Goal: Communication & Community: Answer question/provide support

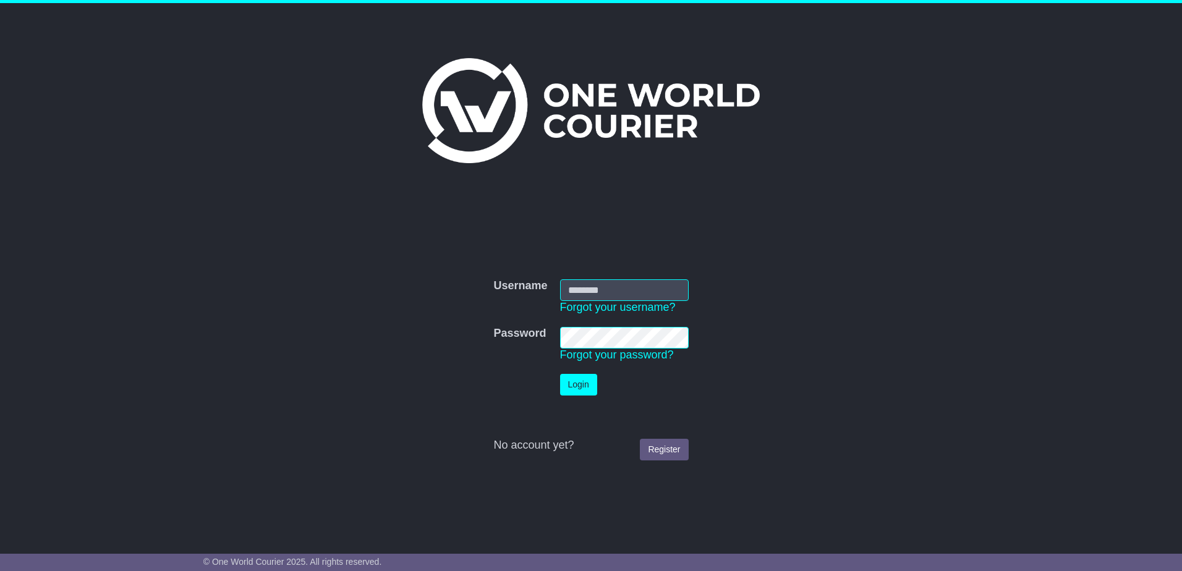
type input "**********"
click at [591, 384] on button "Login" at bounding box center [578, 385] width 37 height 22
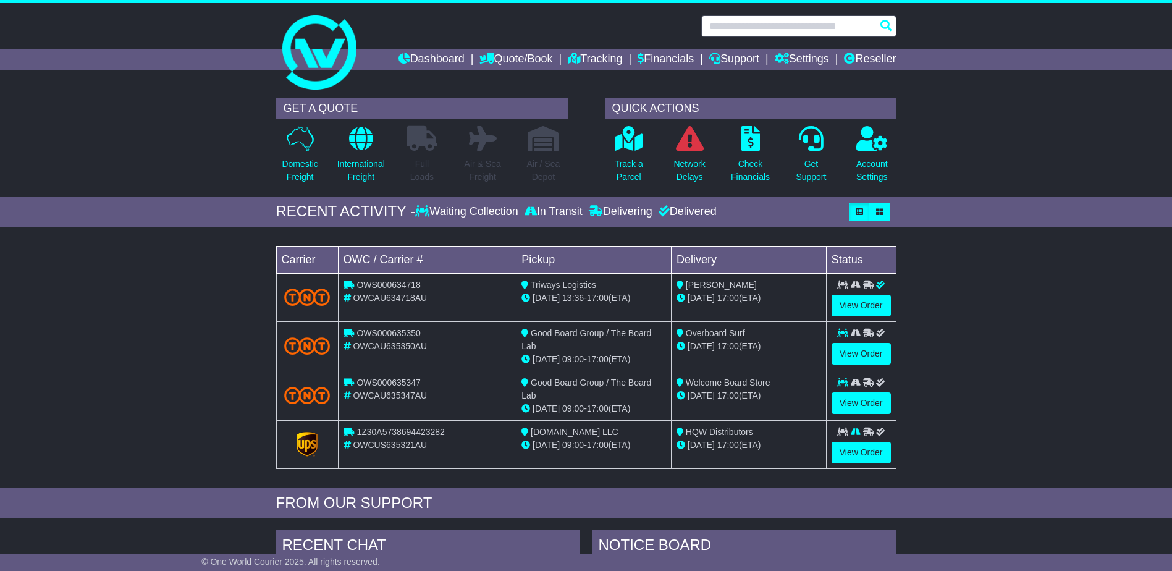
click at [749, 28] on input "text" at bounding box center [798, 26] width 195 height 22
paste input "*********"
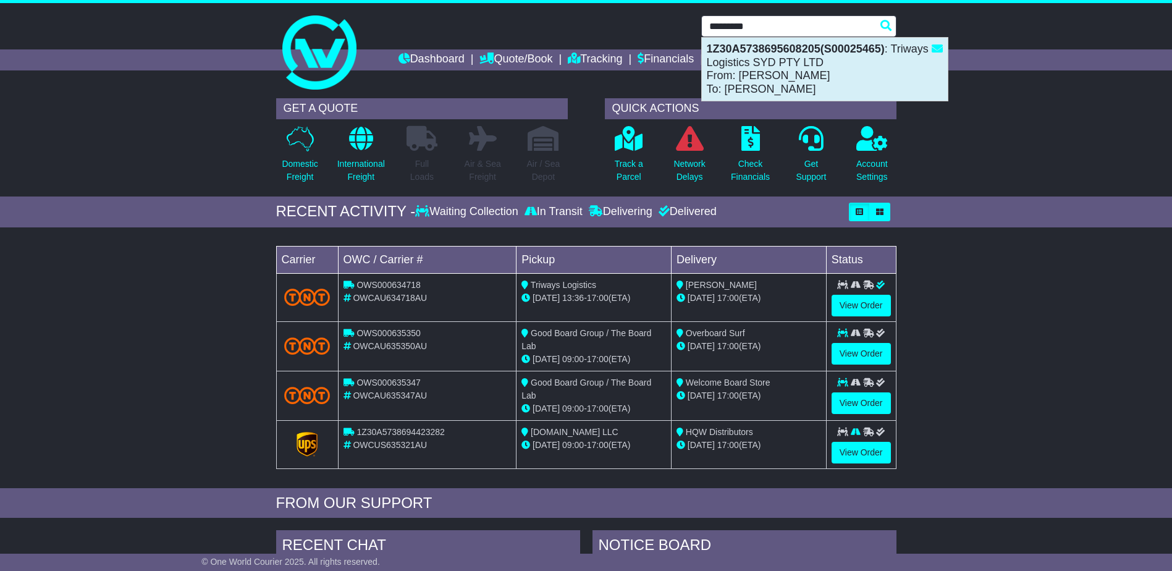
click at [739, 56] on div "1Z30A5738695608205(S00025465) : Triways Logistics SYD PTY LTD From: [PERSON_NAM…" at bounding box center [825, 69] width 246 height 63
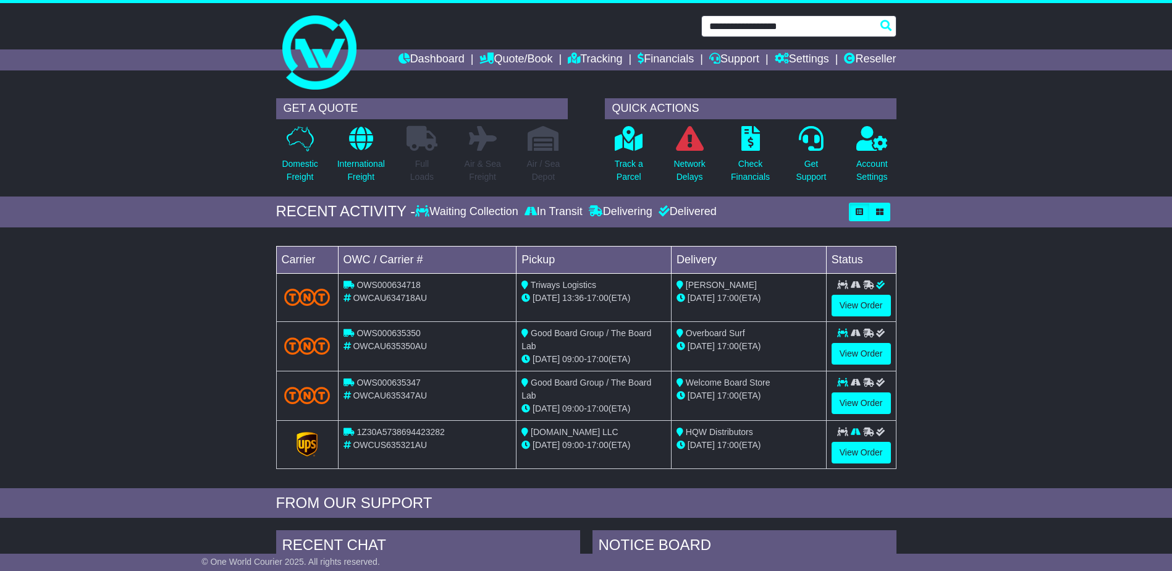
type input "**********"
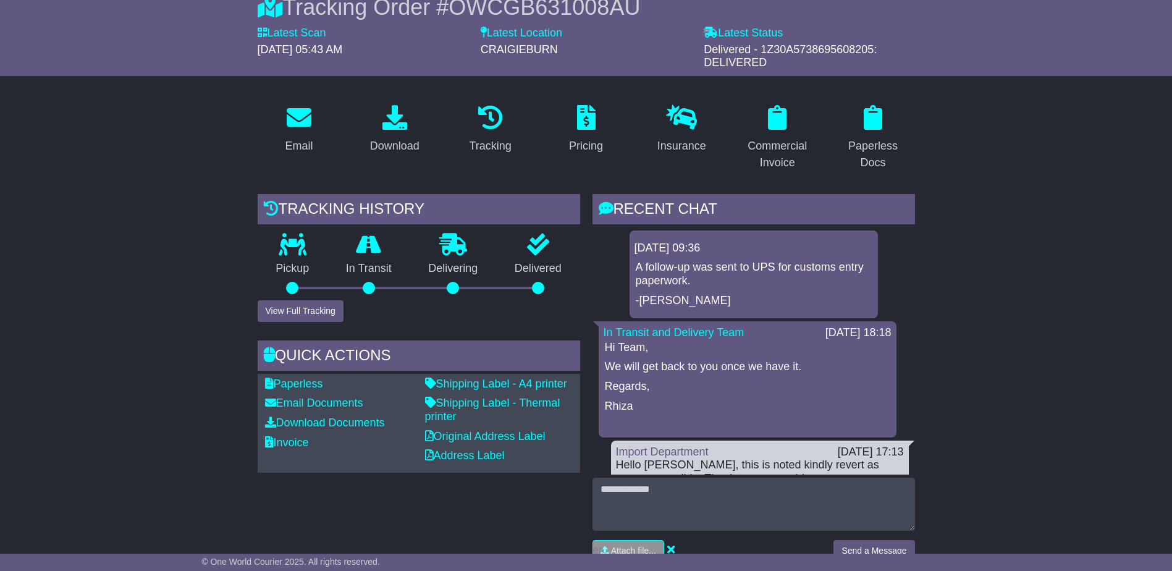
scroll to position [124, 0]
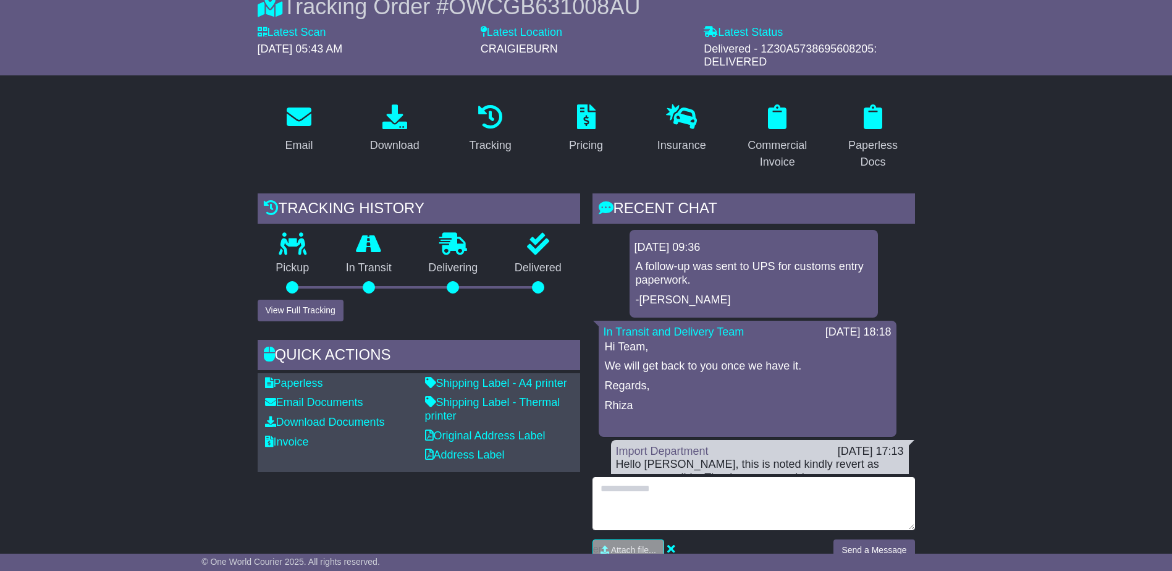
drag, startPoint x: 635, startPoint y: 489, endPoint x: 724, endPoint y: 489, distance: 89.6
click at [635, 488] on textarea at bounding box center [754, 503] width 323 height 53
type textarea "**********"
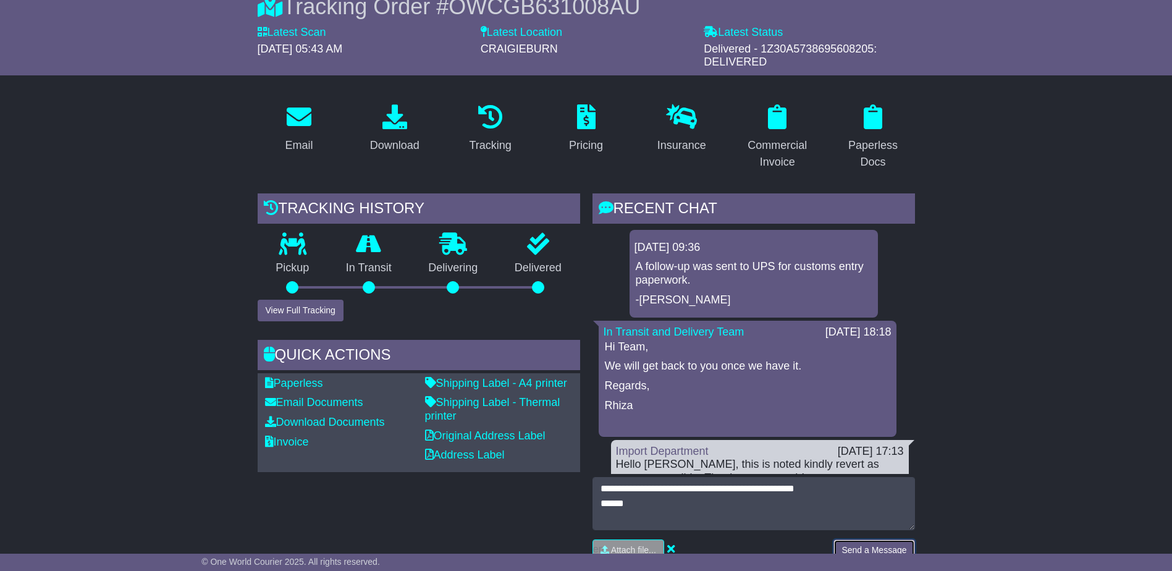
drag, startPoint x: 866, startPoint y: 541, endPoint x: 879, endPoint y: 540, distance: 13.7
click at [867, 541] on button "Send a Message" at bounding box center [874, 551] width 81 height 22
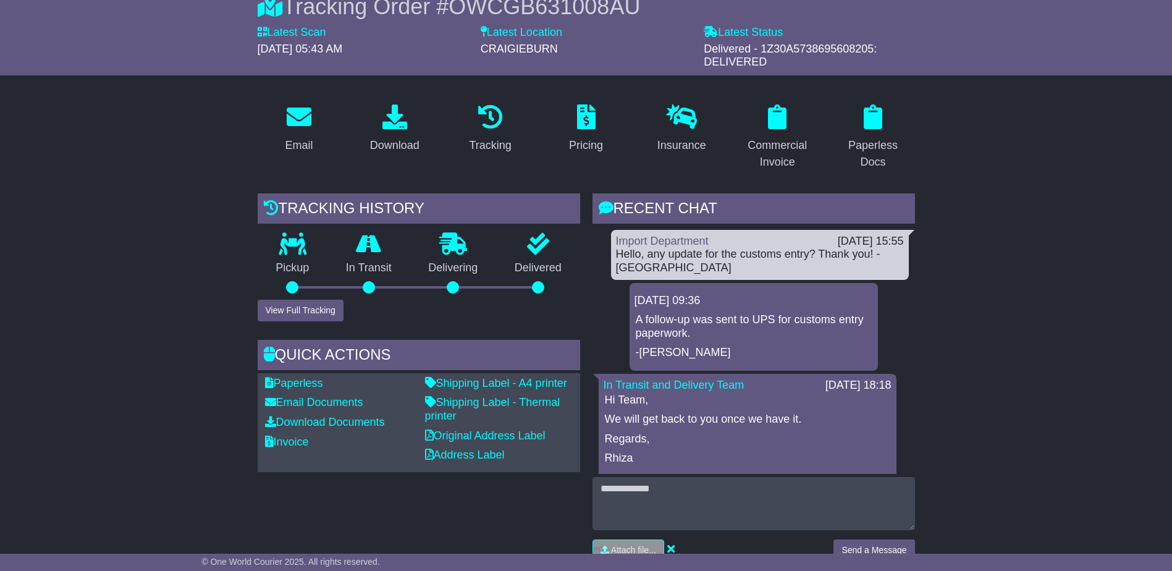
drag, startPoint x: 1080, startPoint y: 448, endPoint x: 1073, endPoint y: 439, distance: 11.5
drag, startPoint x: 1073, startPoint y: 439, endPoint x: 1052, endPoint y: 414, distance: 32.4
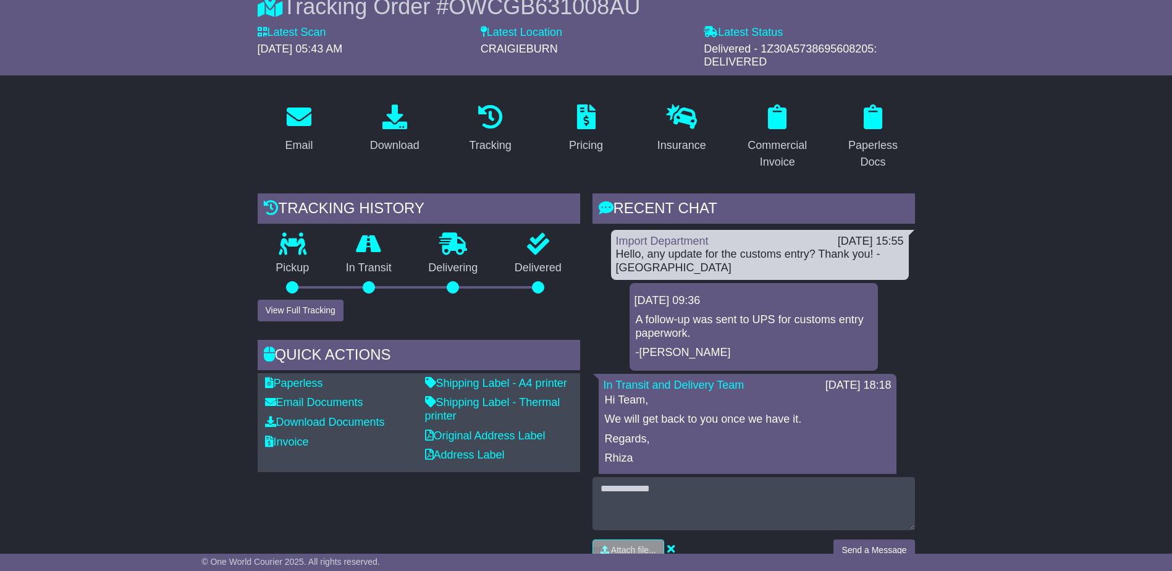
drag, startPoint x: 1070, startPoint y: 378, endPoint x: 1097, endPoint y: 334, distance: 51.8
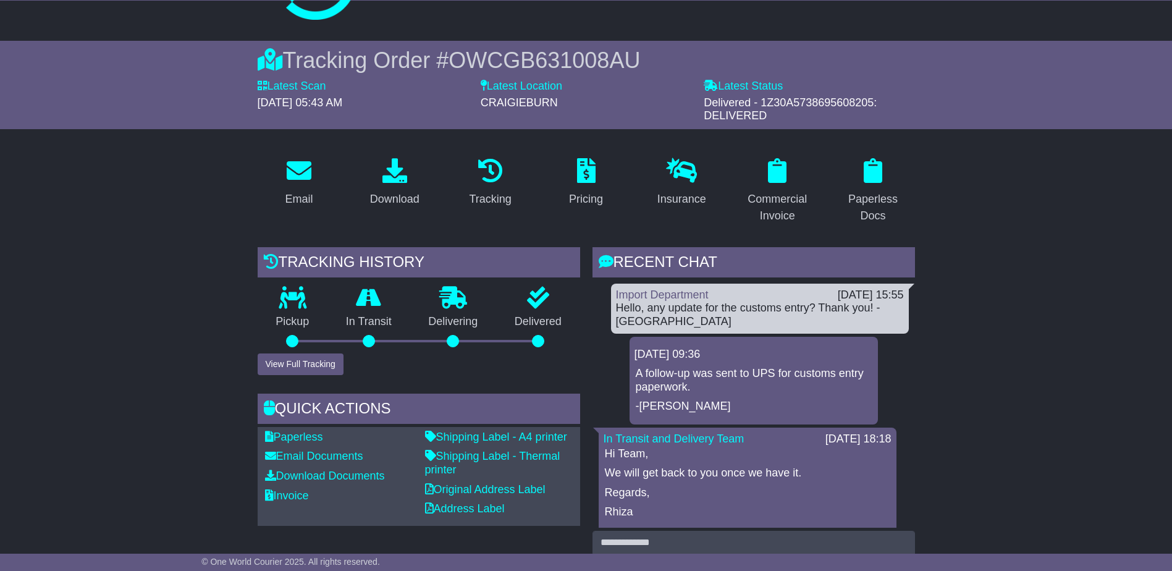
scroll to position [0, 0]
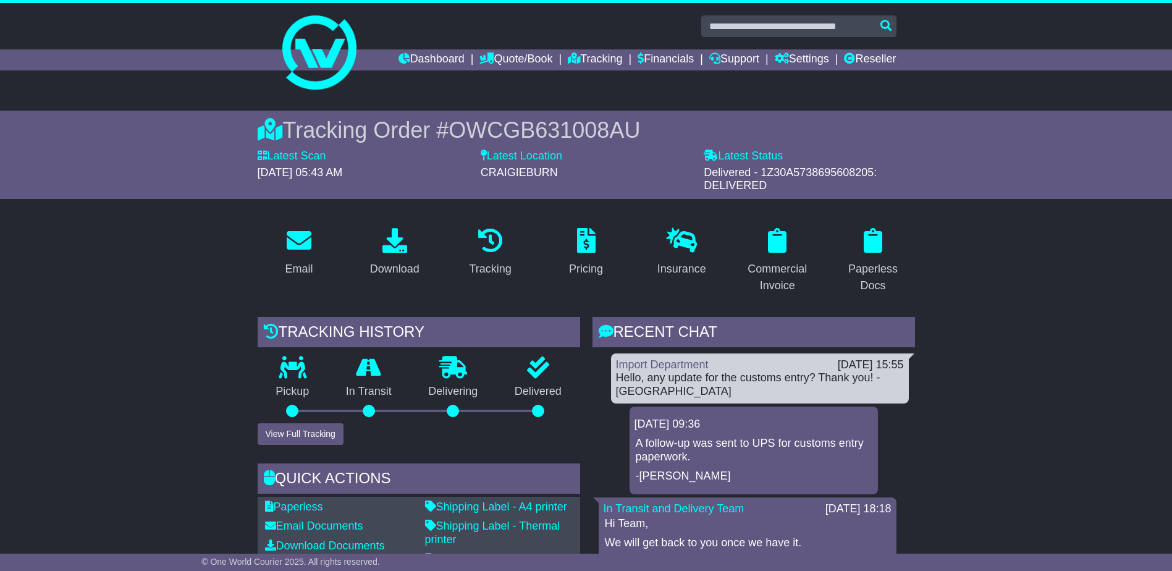
click at [532, 125] on span "OWCGB631008AU" at bounding box center [545, 129] width 192 height 25
copy span "OWCGB631008AU"
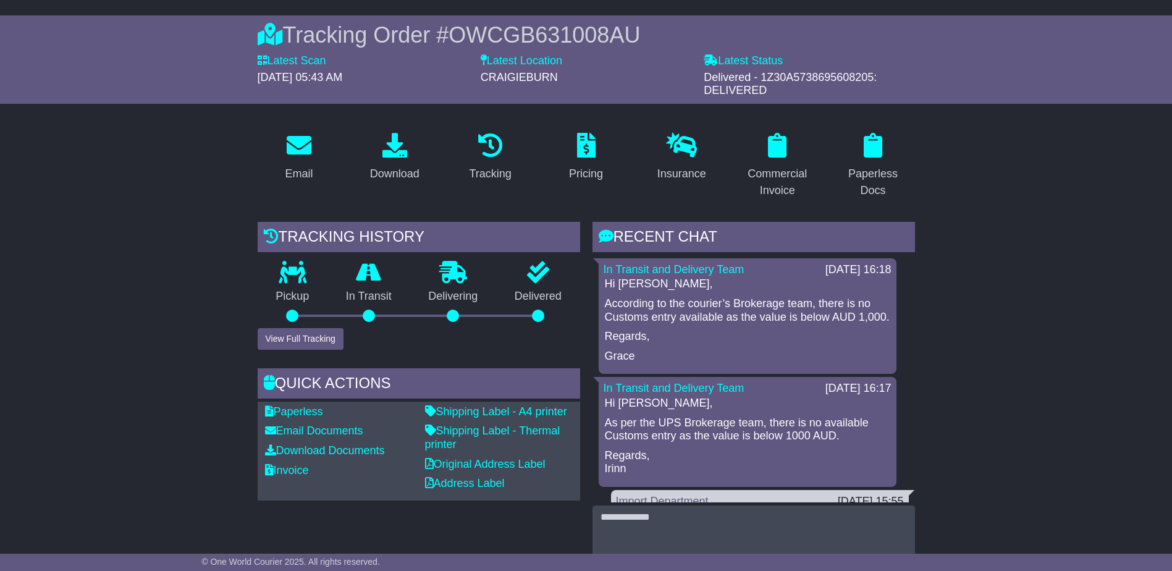
scroll to position [124, 0]
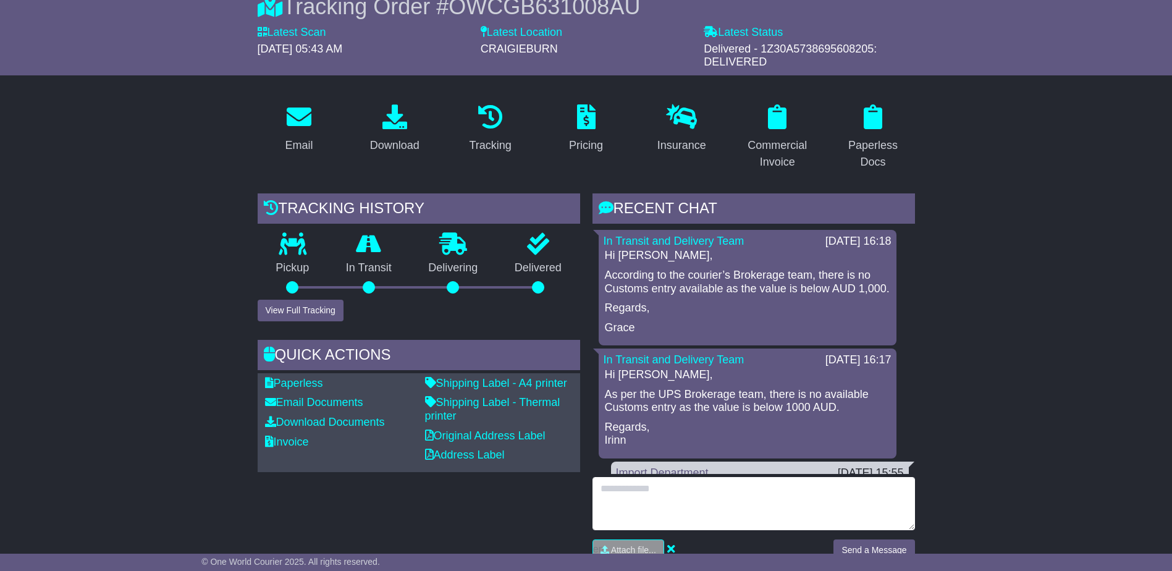
click at [662, 496] on textarea at bounding box center [754, 503] width 323 height 53
type textarea "*"
type textarea "**********"
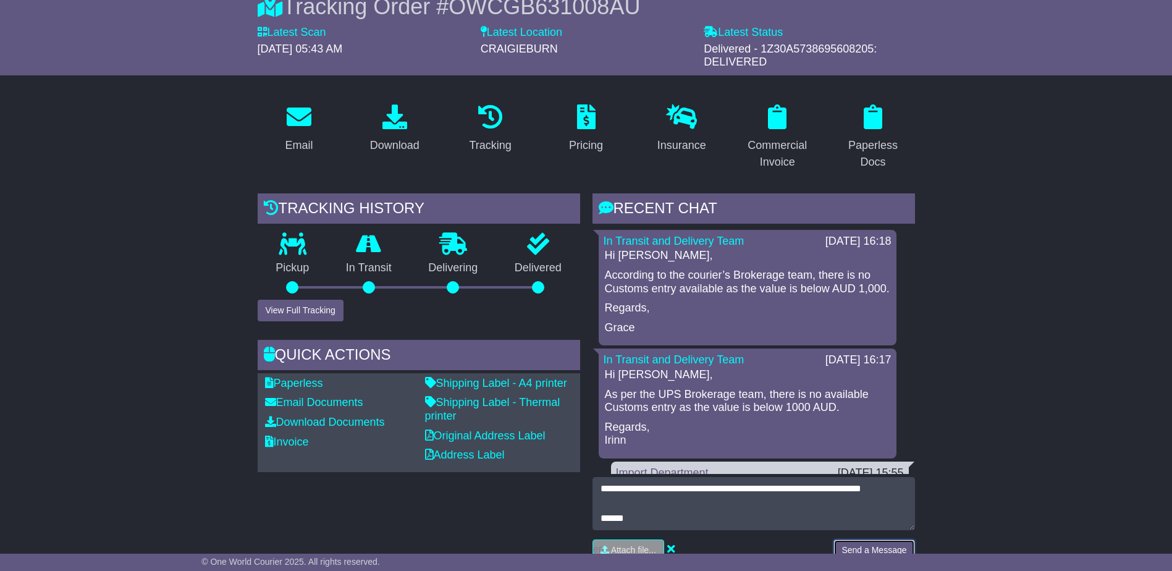
click at [871, 545] on button "Send a Message" at bounding box center [874, 551] width 81 height 22
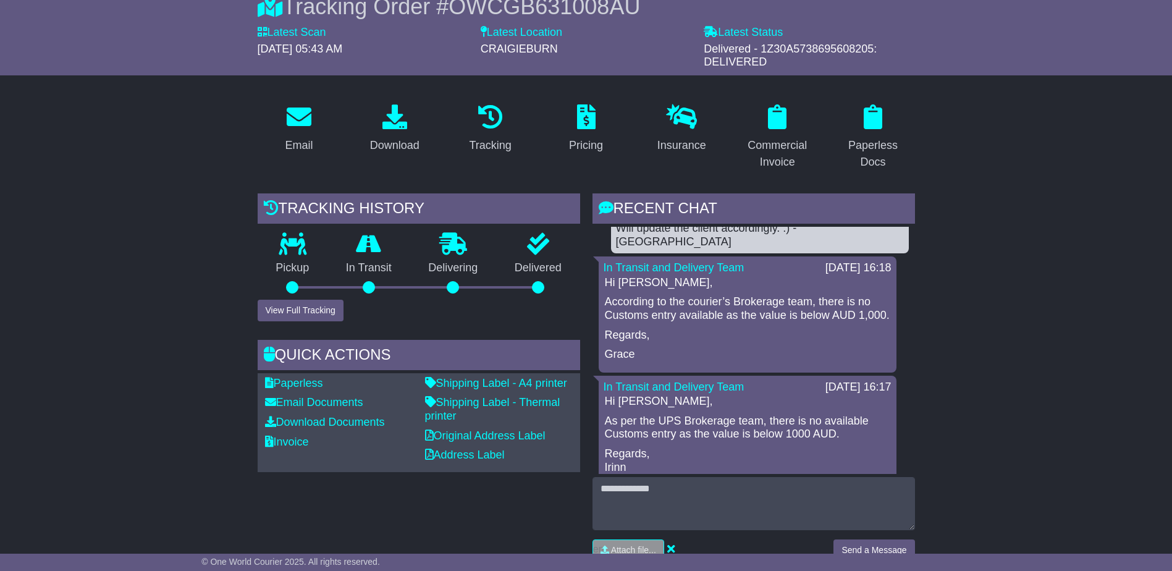
scroll to position [62, 0]
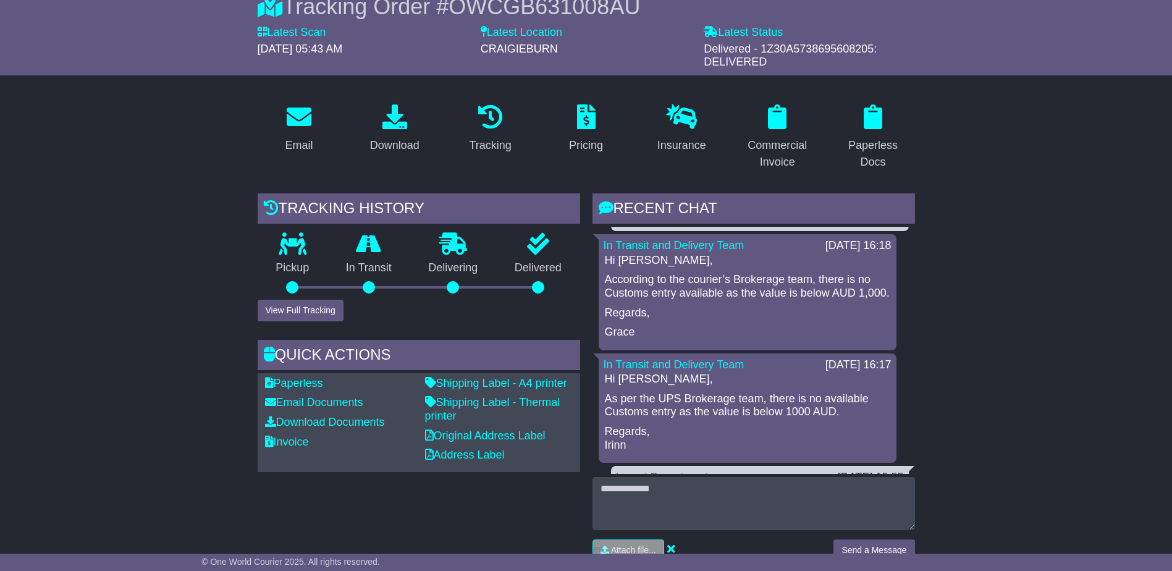
click at [691, 405] on p "As per the UPS Brokerage team, there is no available Customs entry as the value…" at bounding box center [748, 405] width 286 height 27
drag, startPoint x: 604, startPoint y: 399, endPoint x: 842, endPoint y: 413, distance: 239.0
click at [842, 413] on div "Hi Mica, As per the UPS Brokerage team, there is no available Customs entry as …" at bounding box center [748, 412] width 288 height 79
copy p "As per the UPS Brokerage team, there is no available Customs entry as the value…"
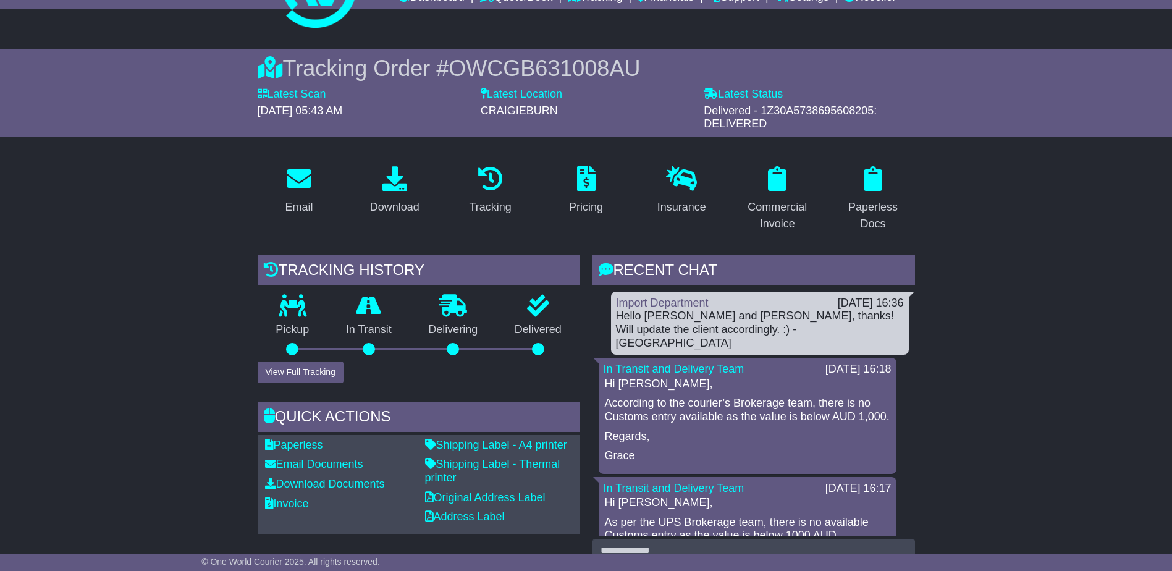
click at [803, 413] on p "According to the courier’s Brokerage team, there is no Customs entry available …" at bounding box center [748, 410] width 286 height 27
click at [664, 421] on p "According to the courier’s Brokerage team, there is no Customs entry available …" at bounding box center [748, 410] width 286 height 27
click at [824, 421] on p "According to the courier’s Brokerage team, there is no Customs entry available …" at bounding box center [748, 410] width 286 height 27
drag, startPoint x: 818, startPoint y: 389, endPoint x: 648, endPoint y: 423, distance: 173.8
click at [648, 423] on p "According to the courier’s Brokerage team, there is no Customs entry available …" at bounding box center [748, 410] width 286 height 27
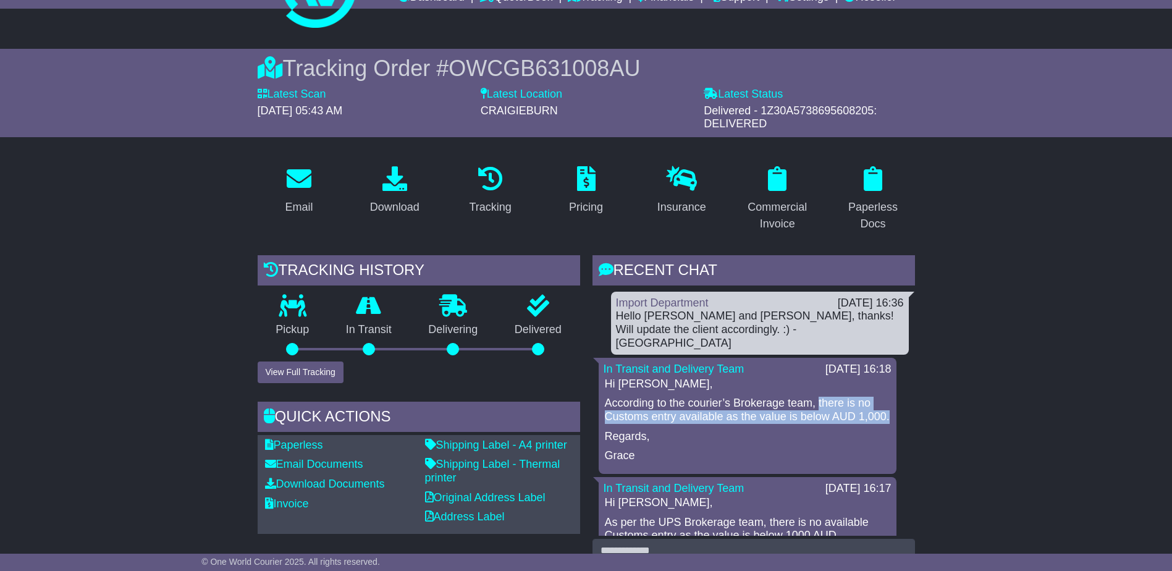
copy p "there is no Customs entry available as the value is below AUD 1,000."
